Goal: Transaction & Acquisition: Purchase product/service

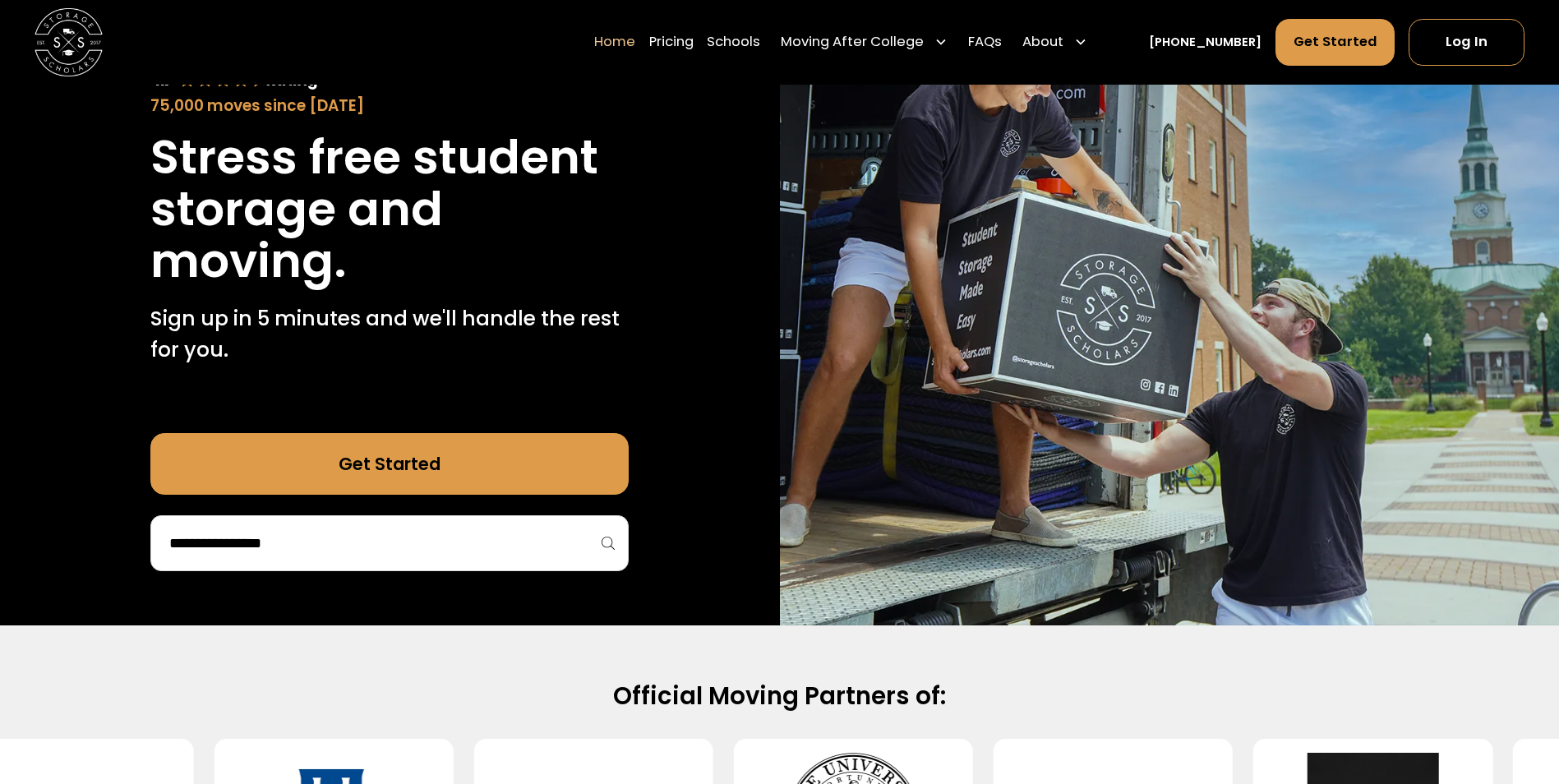
scroll to position [328, 0]
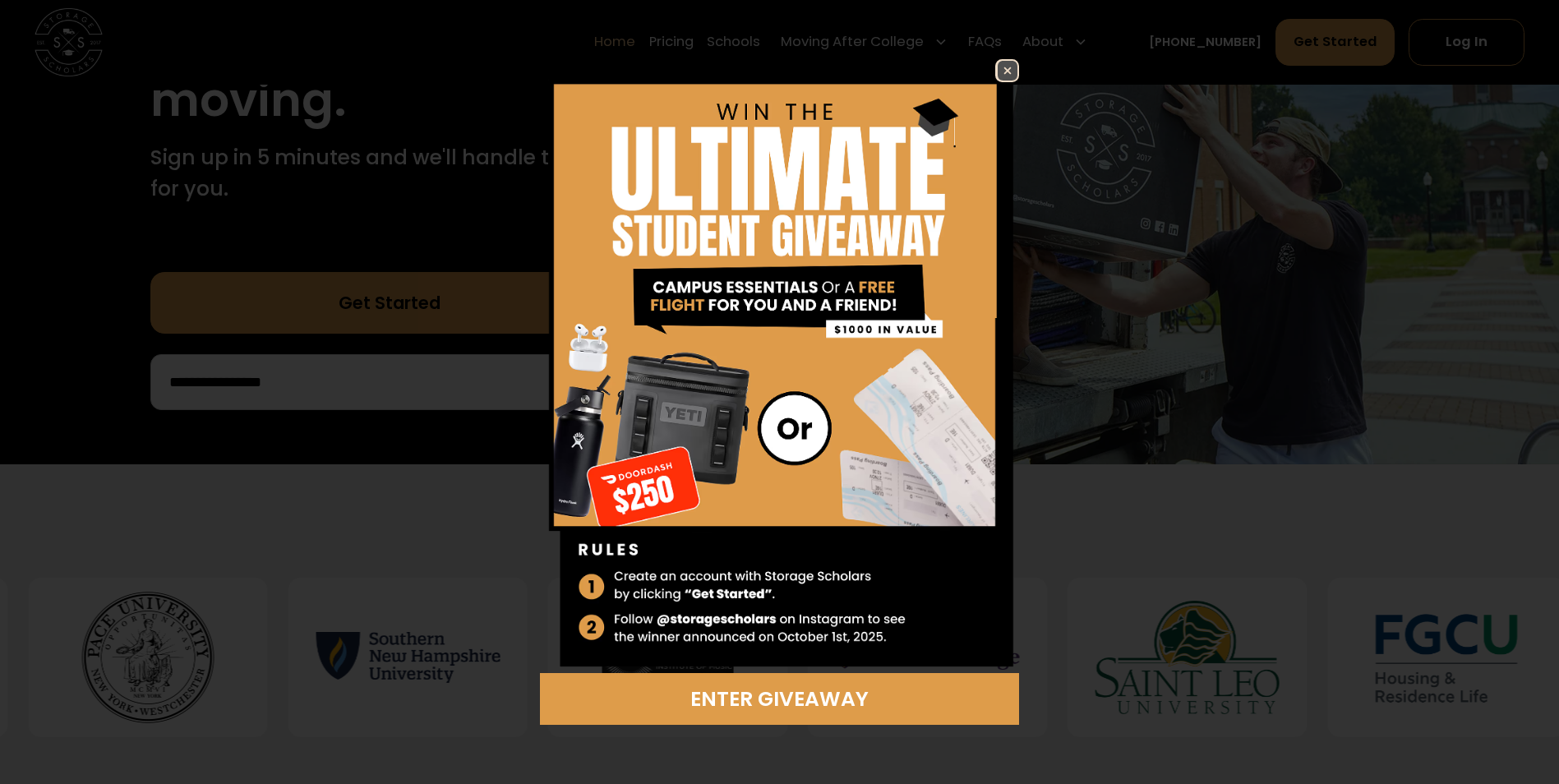
click at [1002, 75] on img at bounding box center [1007, 70] width 20 height 20
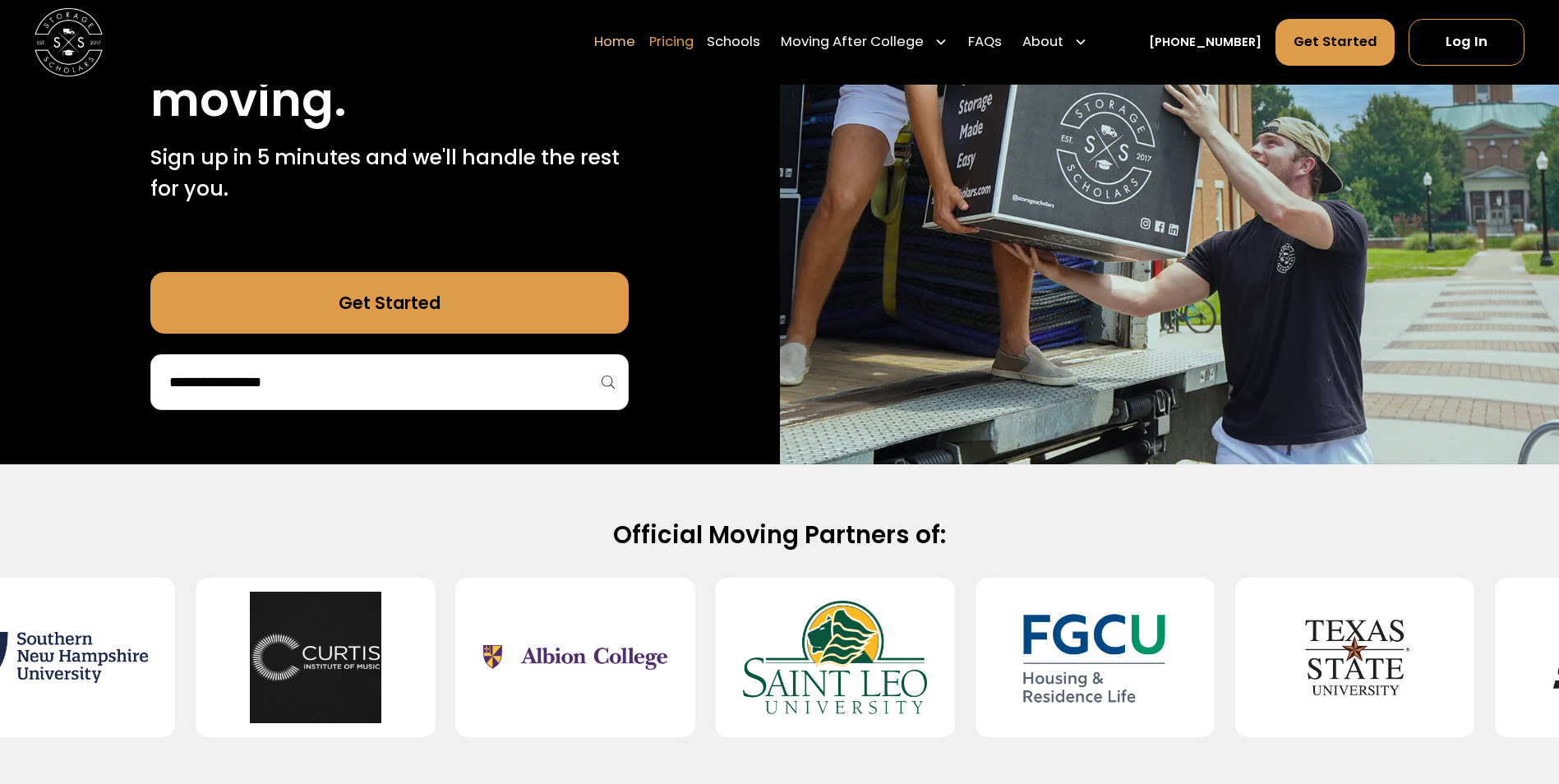
click at [690, 46] on link "Pricing" at bounding box center [671, 43] width 44 height 48
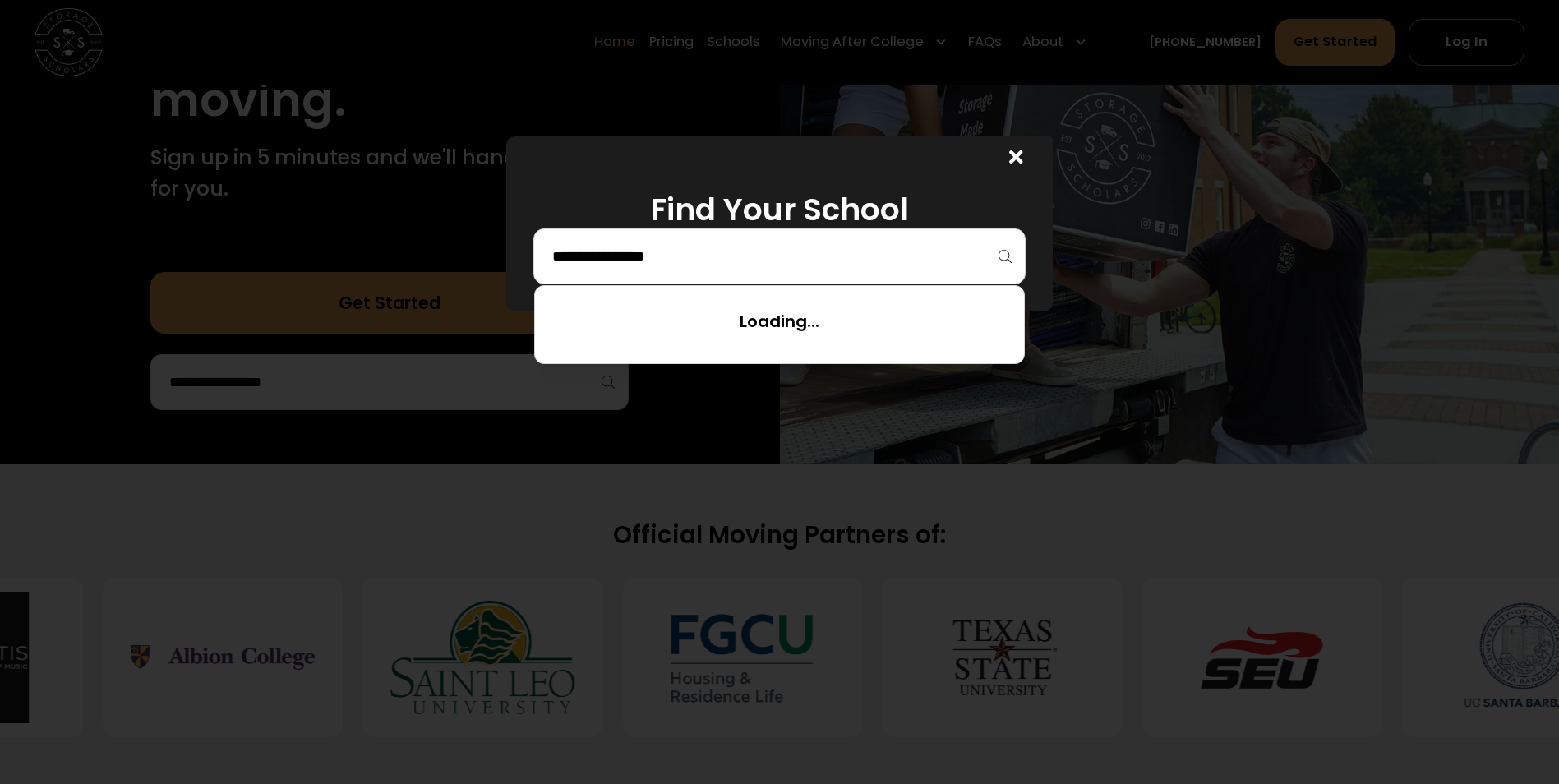
click at [679, 260] on input "search" at bounding box center [780, 256] width 458 height 28
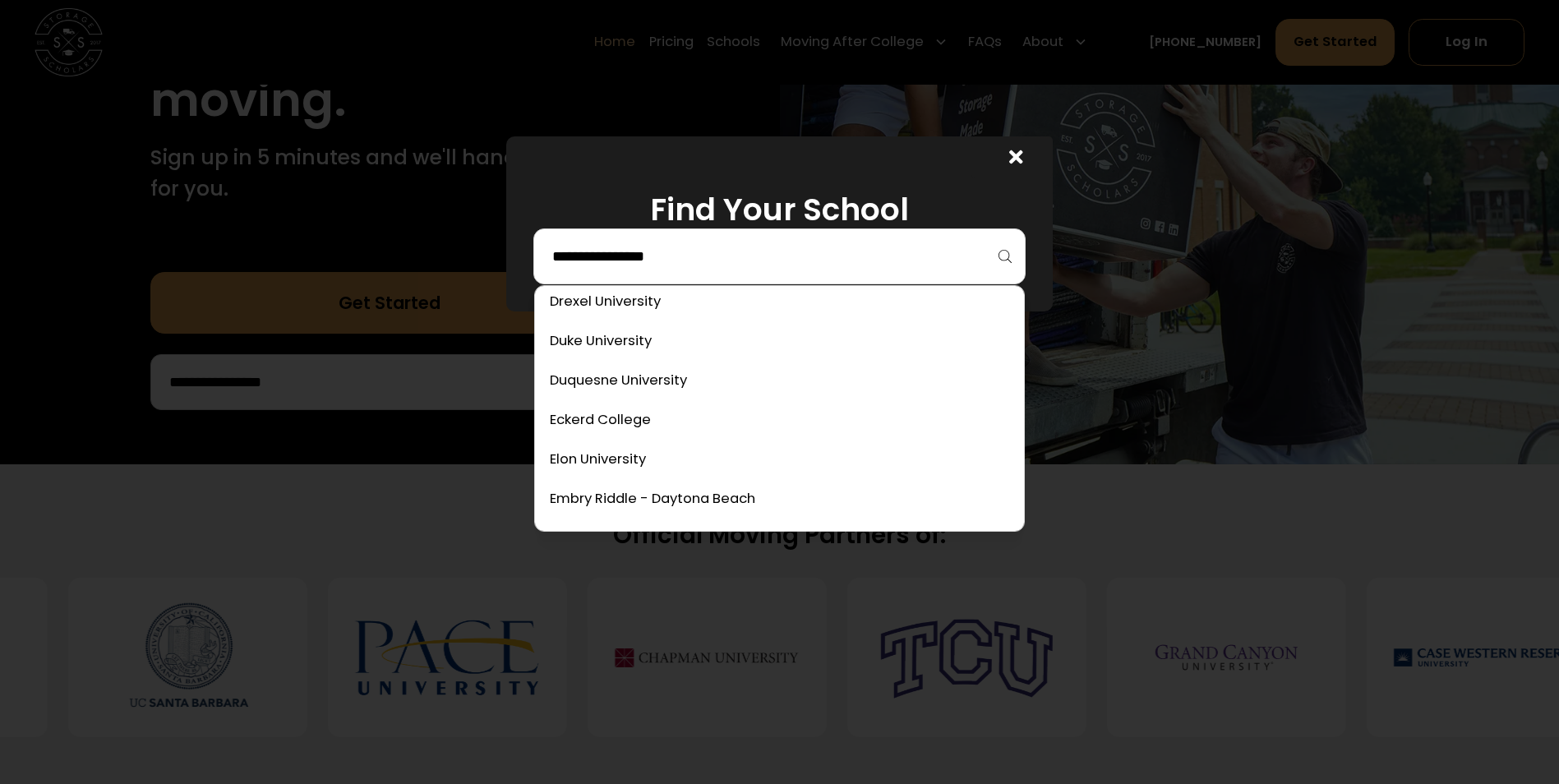
scroll to position [2054, 0]
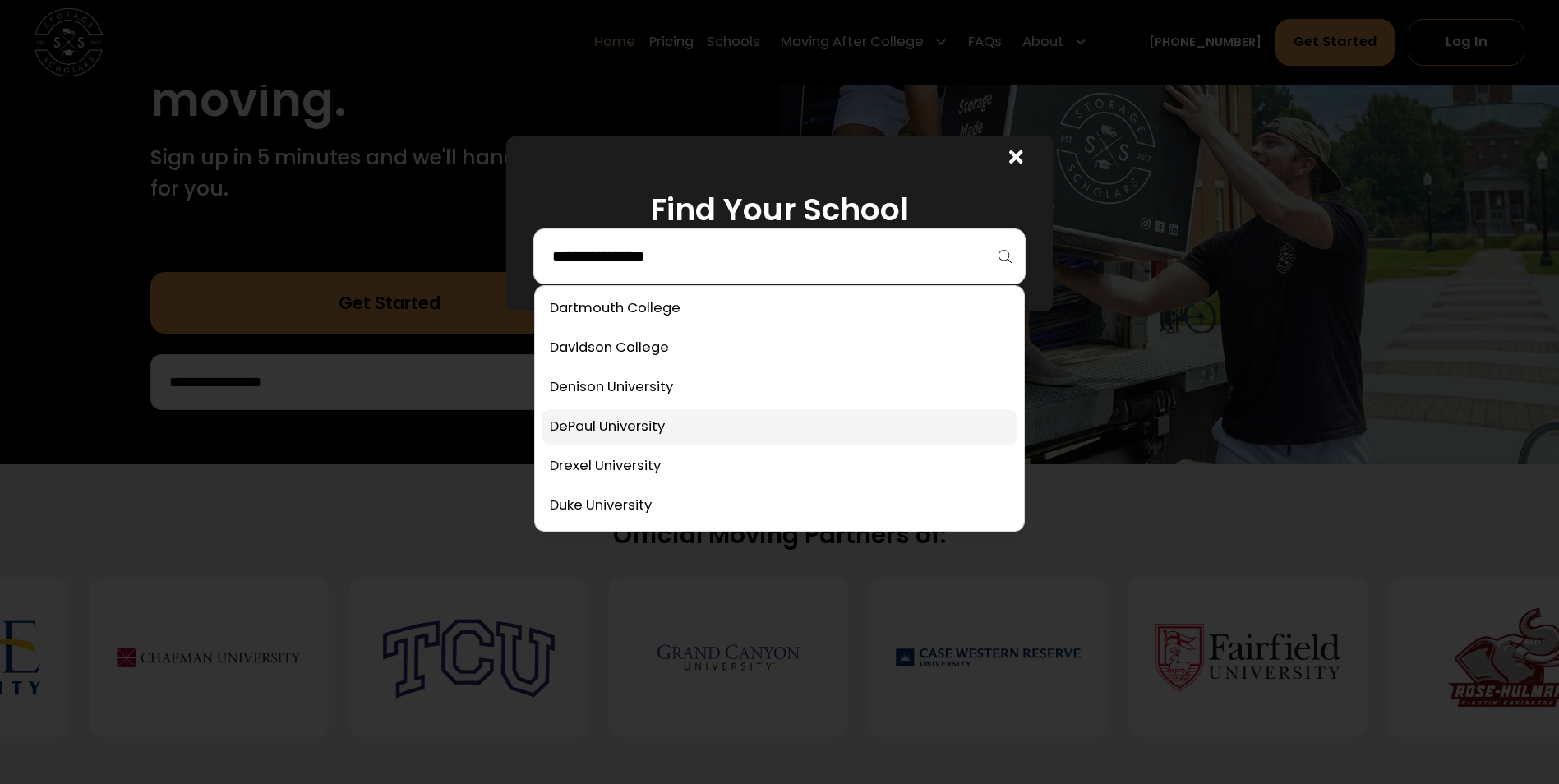
click at [613, 427] on link at bounding box center [780, 427] width 476 height 36
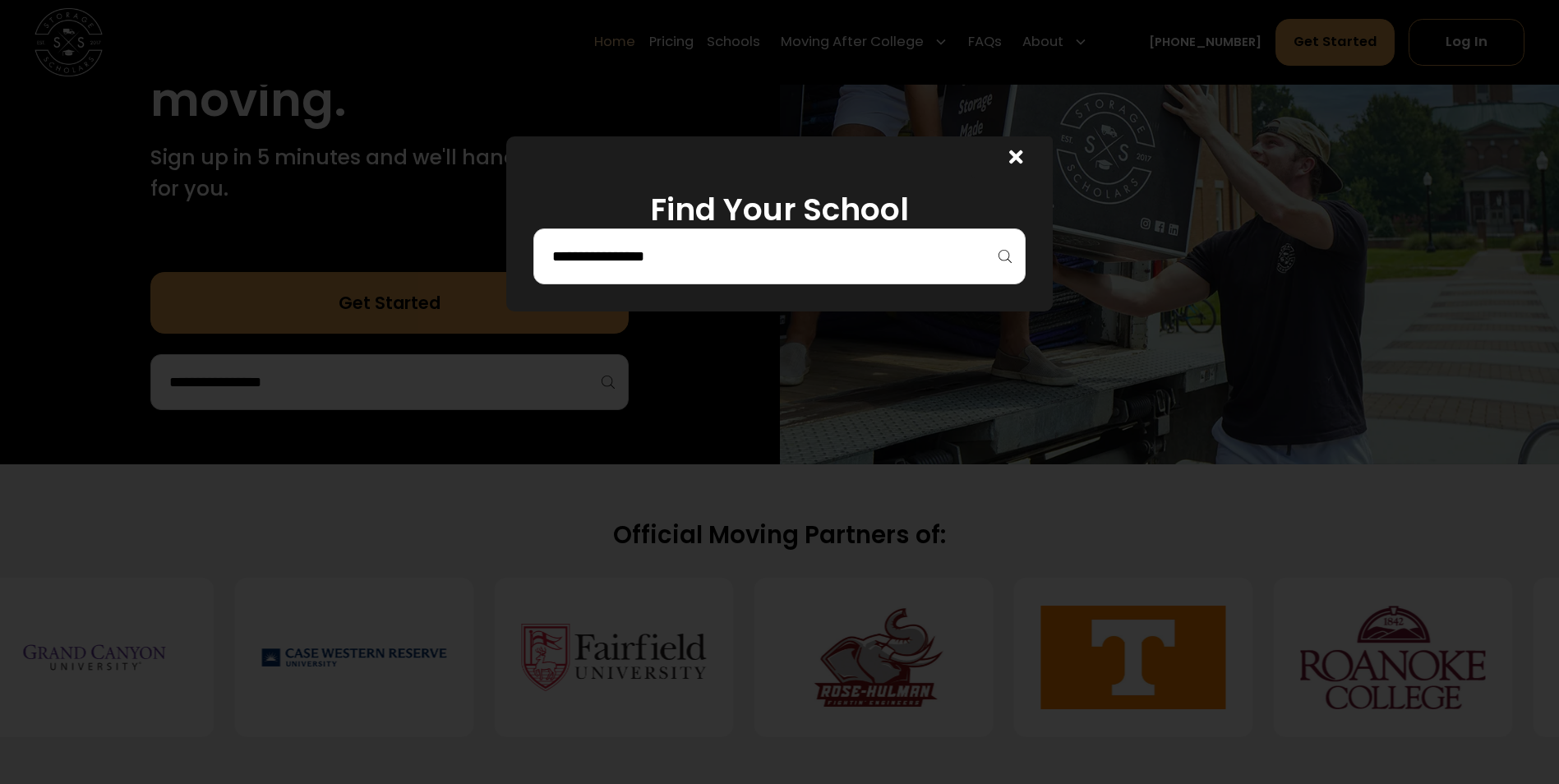
click at [694, 259] on input "search" at bounding box center [780, 256] width 458 height 28
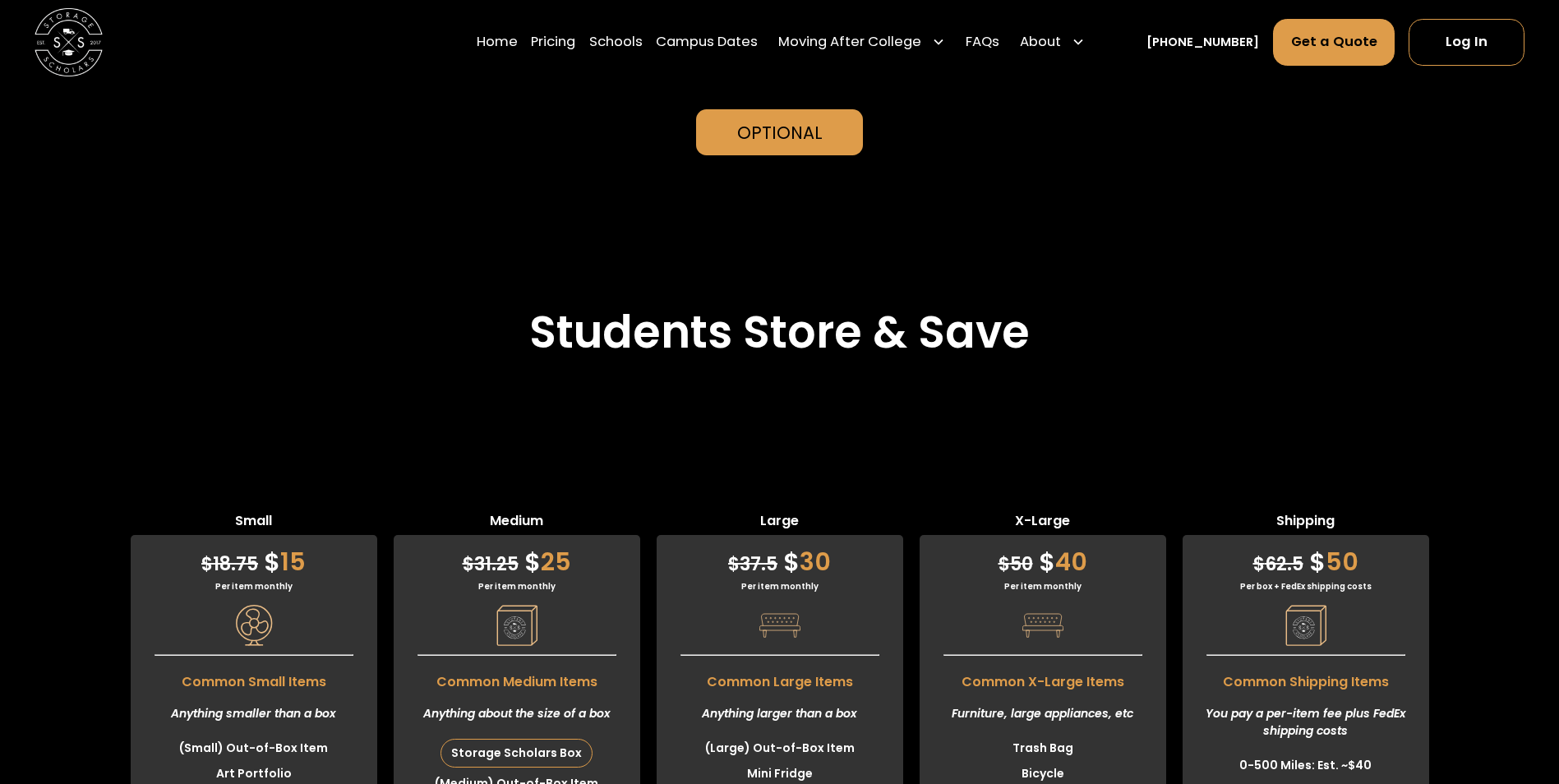
scroll to position [4542, 0]
